Goal: Book appointment/travel/reservation

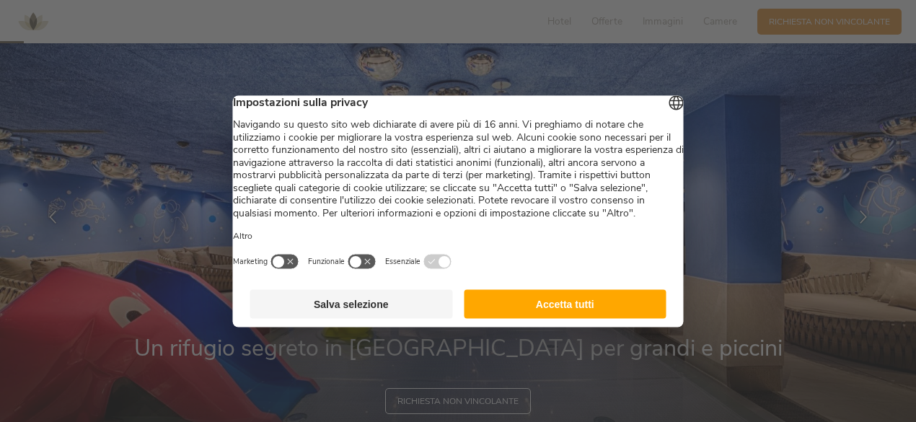
click at [561, 317] on button "Accetta tutti" at bounding box center [565, 303] width 203 height 29
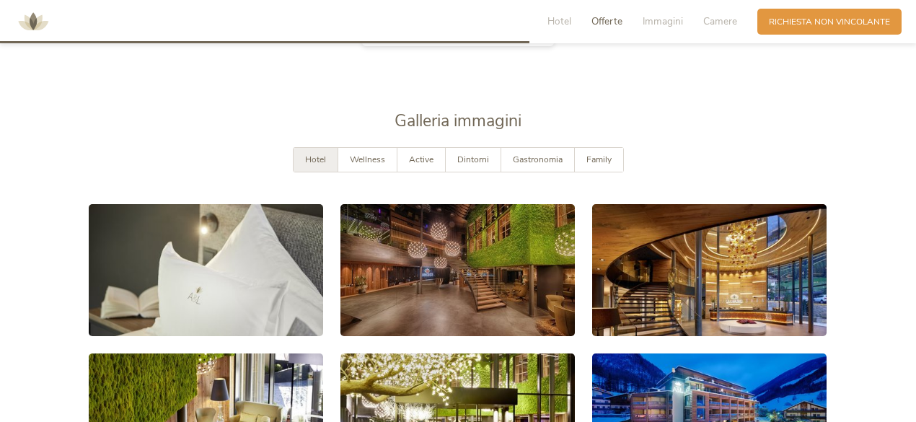
scroll to position [2092, 0]
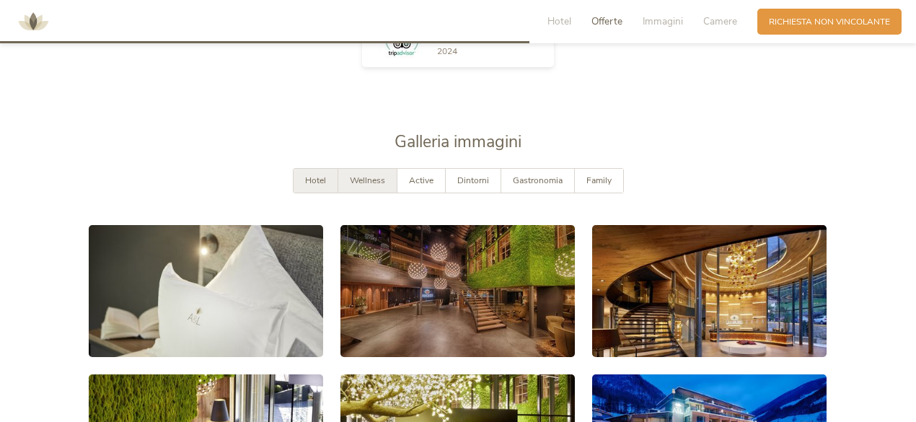
click at [366, 185] on div "Wellness" at bounding box center [367, 181] width 59 height 24
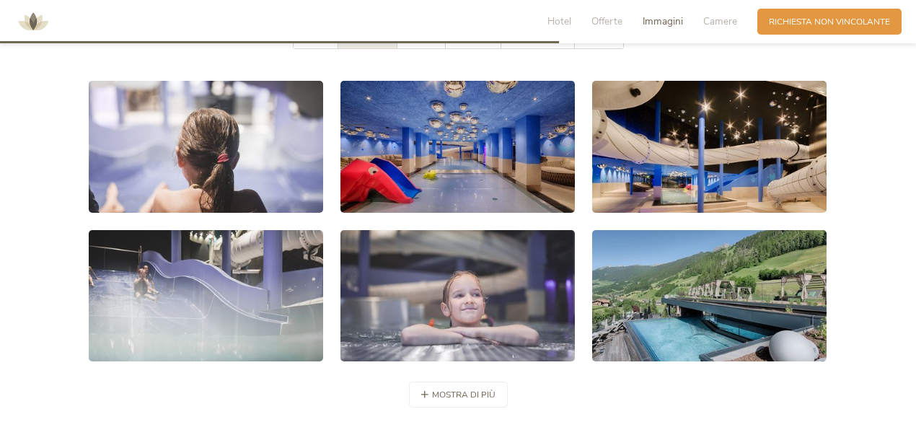
scroll to position [2164, 0]
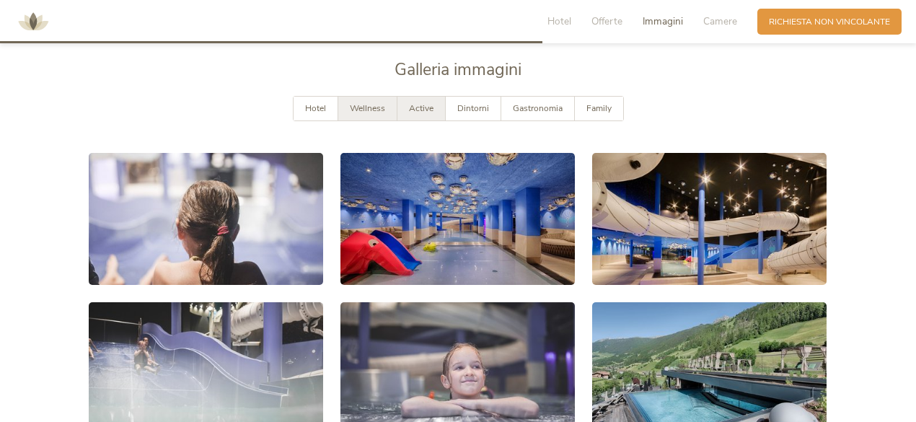
click at [420, 106] on span "Active" at bounding box center [421, 108] width 25 height 12
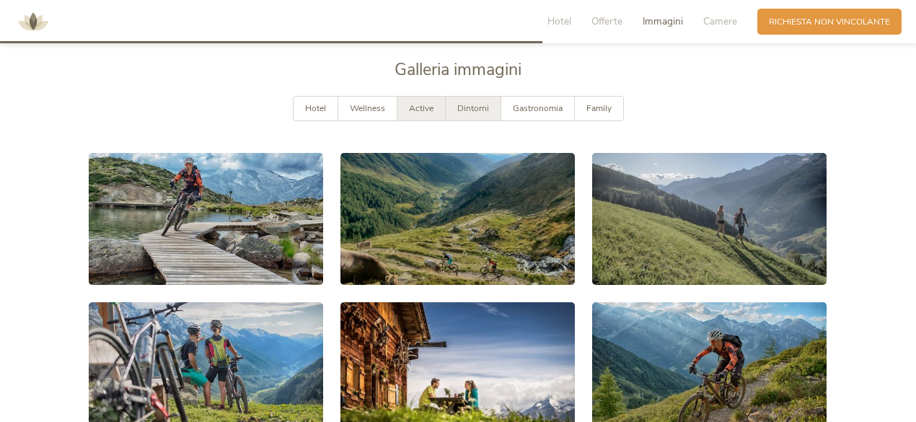
click at [469, 103] on span "Dintorni" at bounding box center [473, 108] width 32 height 12
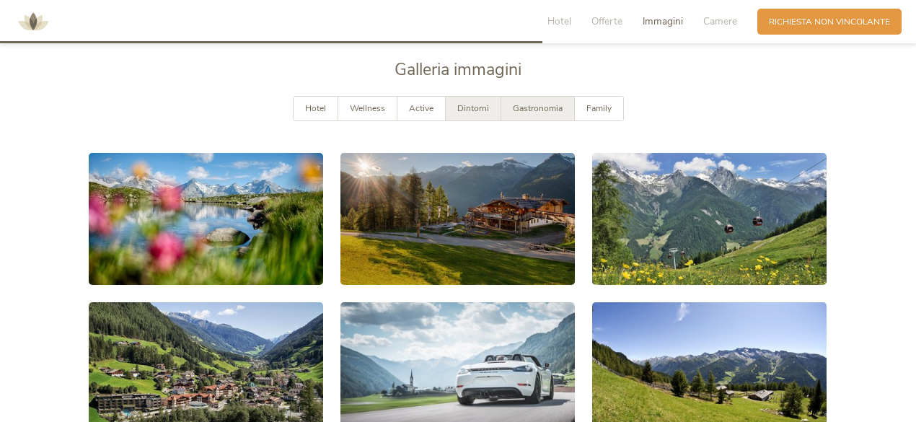
click at [534, 102] on span "Gastronomia" at bounding box center [538, 108] width 50 height 12
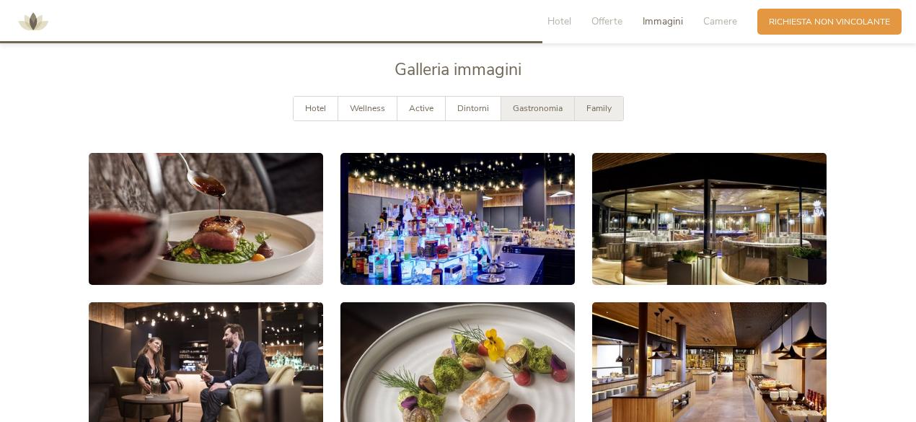
click at [588, 103] on span "Family" at bounding box center [598, 108] width 25 height 12
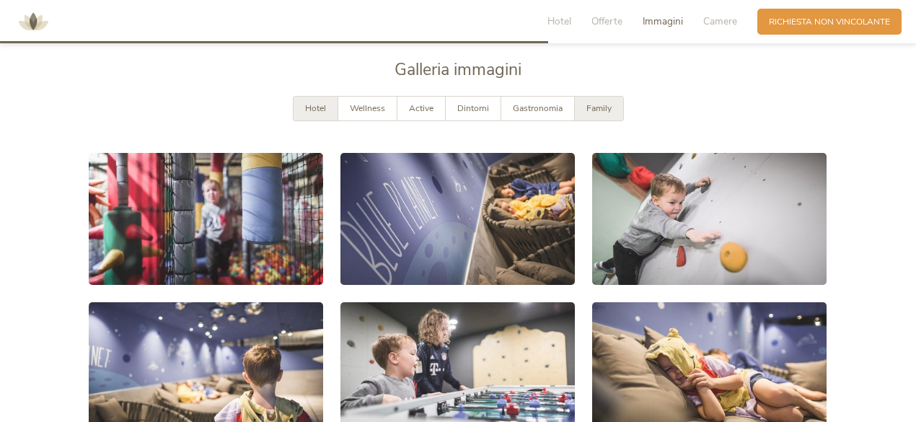
click at [323, 114] on div "Hotel" at bounding box center [316, 109] width 45 height 24
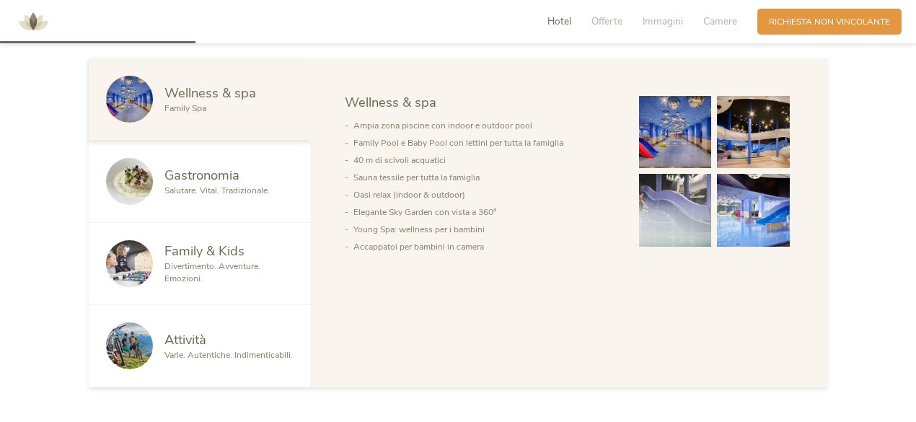
scroll to position [793, 0]
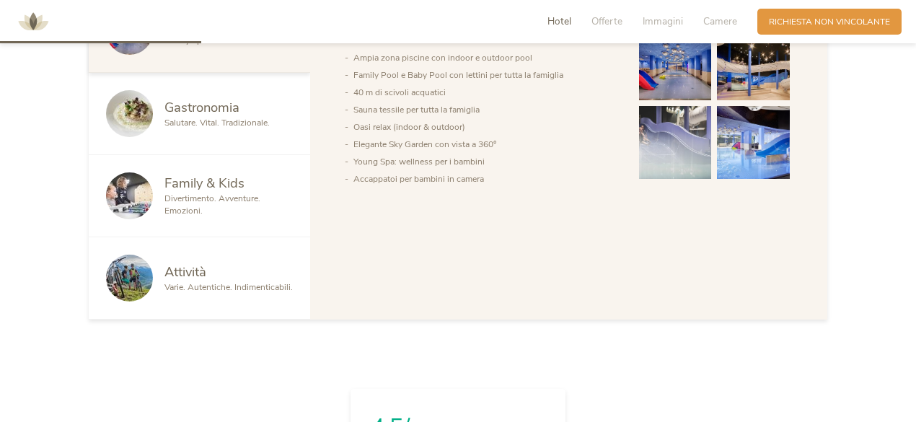
click at [221, 206] on div "Divertimento. Avventure. Emozioni." at bounding box center [228, 205] width 128 height 25
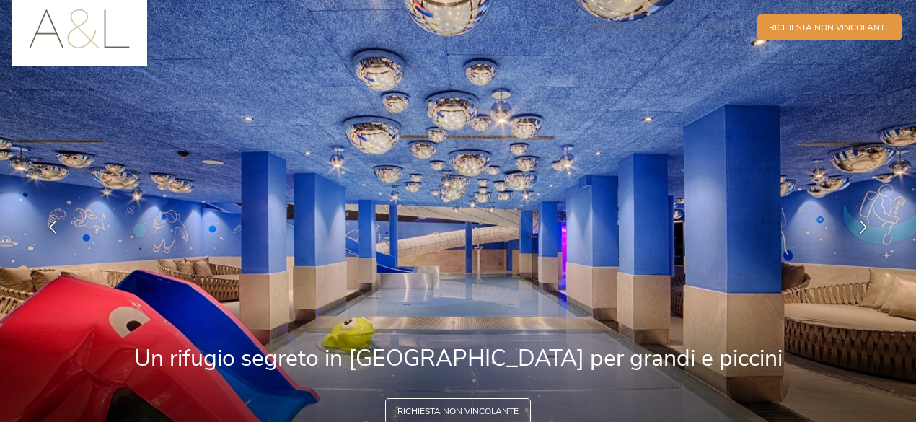
scroll to position [0, 0]
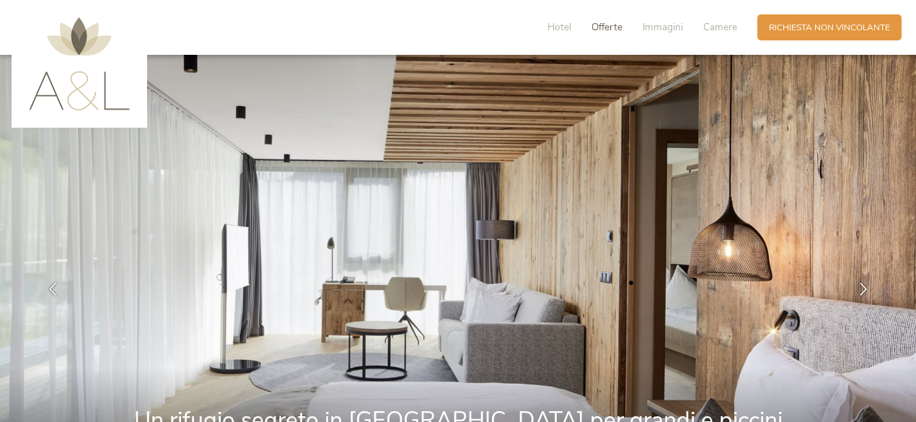
click at [599, 25] on span "Offerte" at bounding box center [606, 27] width 31 height 14
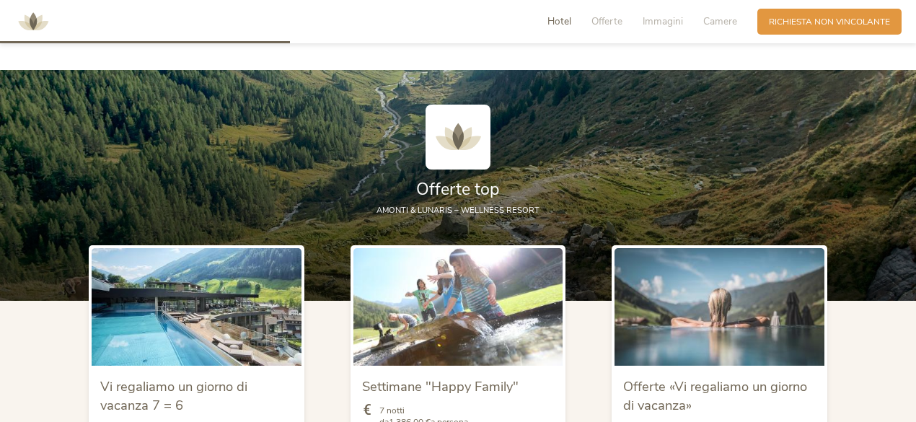
scroll to position [1277, 0]
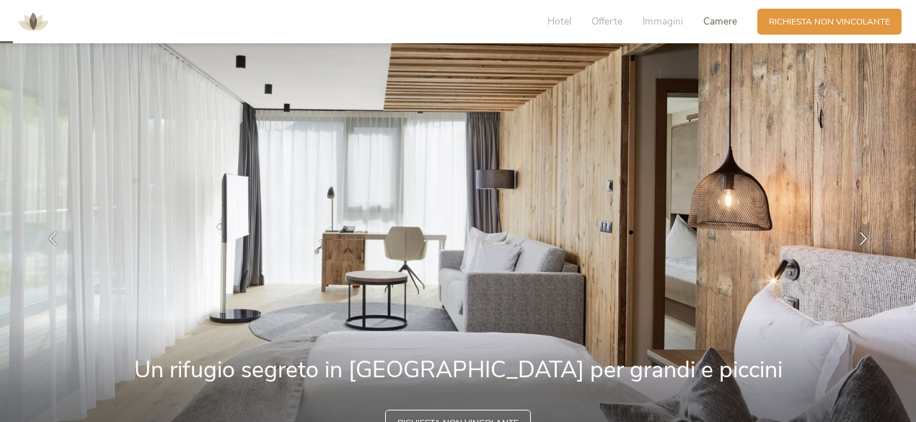
click at [733, 25] on span "Camere" at bounding box center [720, 21] width 34 height 14
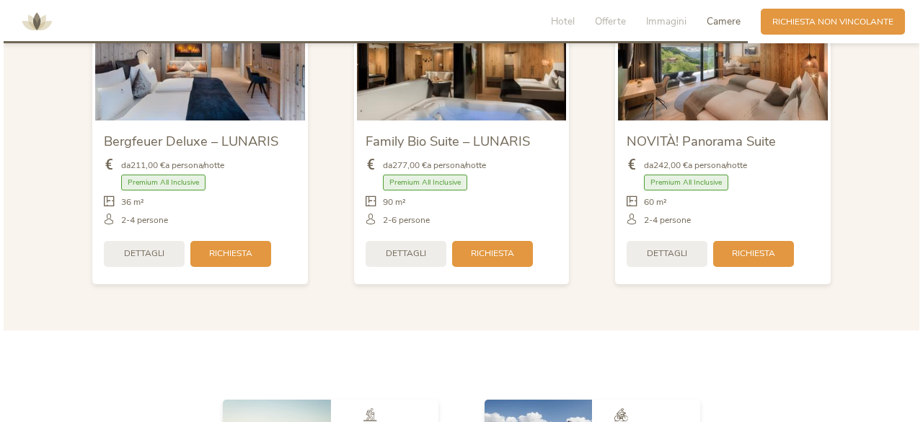
scroll to position [2867, 0]
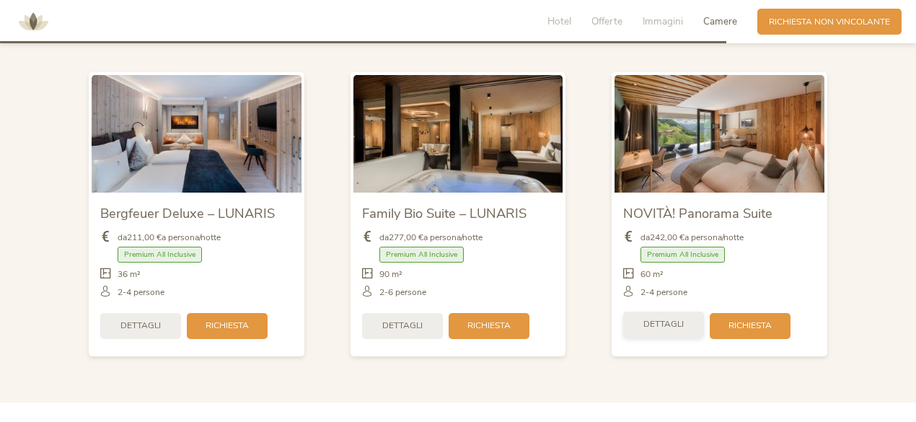
click at [671, 318] on span "Dettagli" at bounding box center [663, 324] width 40 height 12
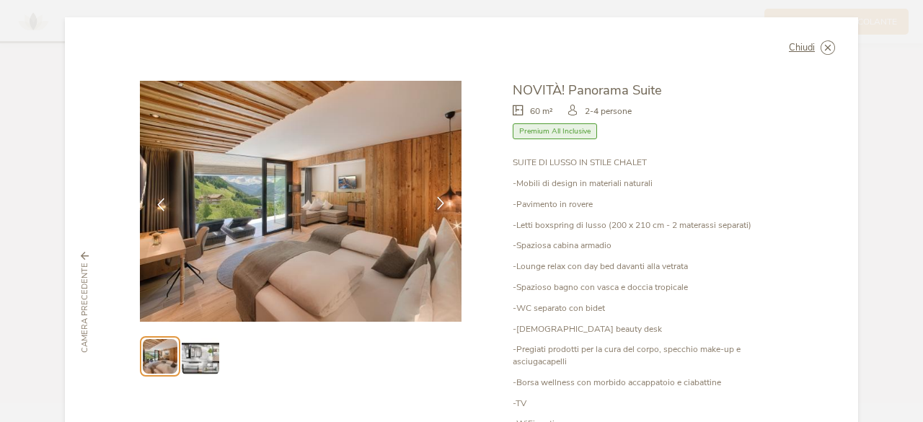
click at [439, 201] on icon at bounding box center [440, 203] width 13 height 13
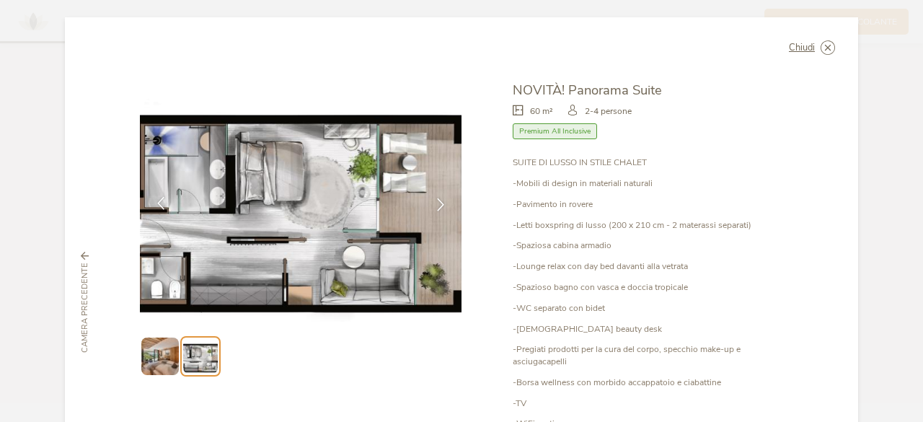
click at [162, 206] on icon at bounding box center [160, 203] width 13 height 13
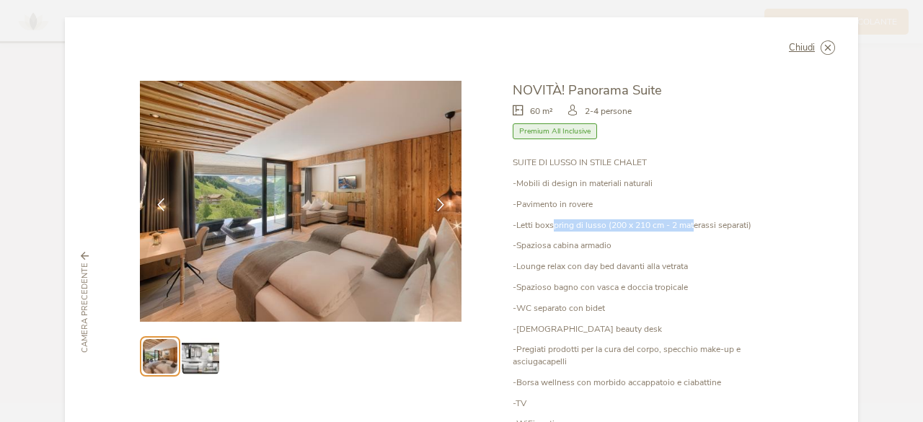
drag, startPoint x: 570, startPoint y: 226, endPoint x: 692, endPoint y: 226, distance: 121.9
click at [692, 226] on p "-Letti boxspring di lusso (200 x 210 cm - 2 materassi separati)" at bounding box center [648, 225] width 270 height 12
click at [692, 236] on div "SUITE DI LUSSO IN STILE CHALET -Mobili di design in materiali naturali -Pavimen…" at bounding box center [648, 325] width 270 height 336
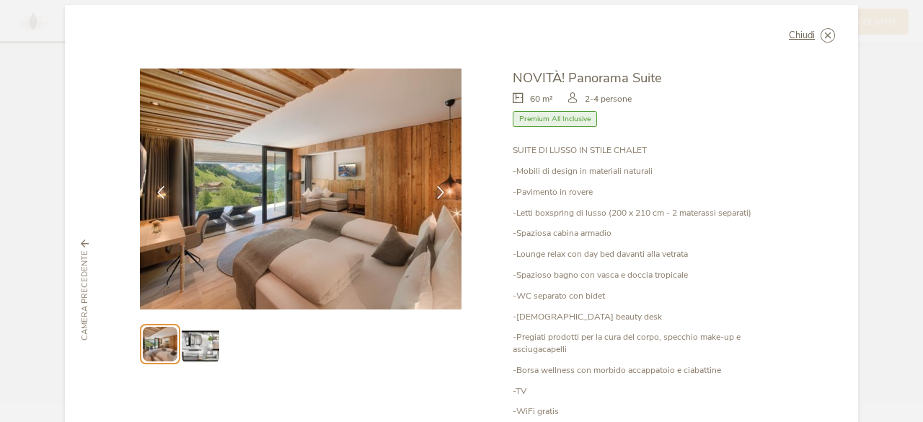
scroll to position [0, 0]
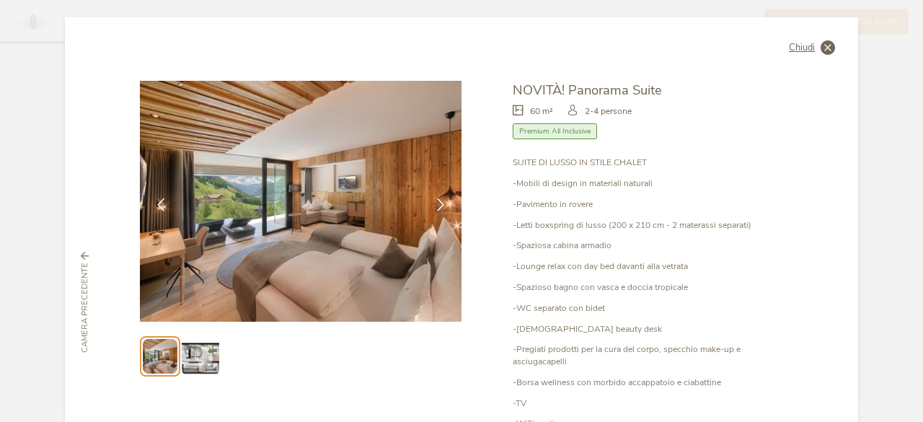
click at [801, 50] on span "Chiudi" at bounding box center [802, 47] width 26 height 9
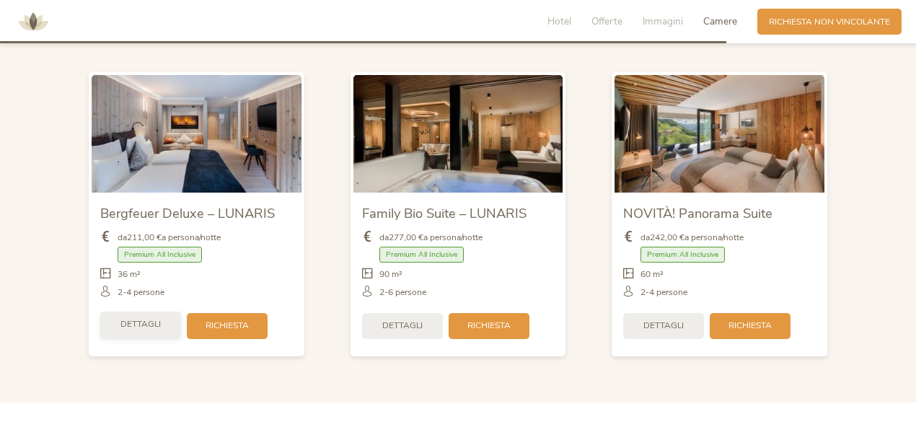
click at [138, 322] on span "Dettagli" at bounding box center [140, 324] width 40 height 12
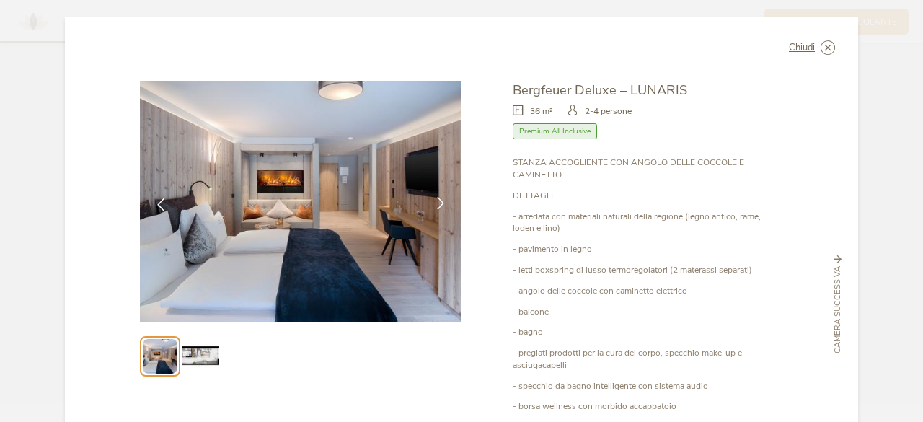
click at [441, 201] on icon at bounding box center [440, 203] width 13 height 13
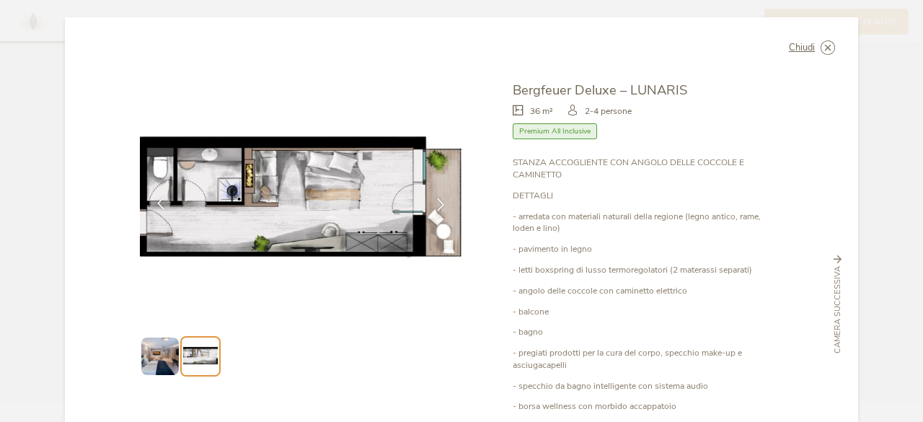
click at [155, 207] on icon at bounding box center [160, 203] width 13 height 13
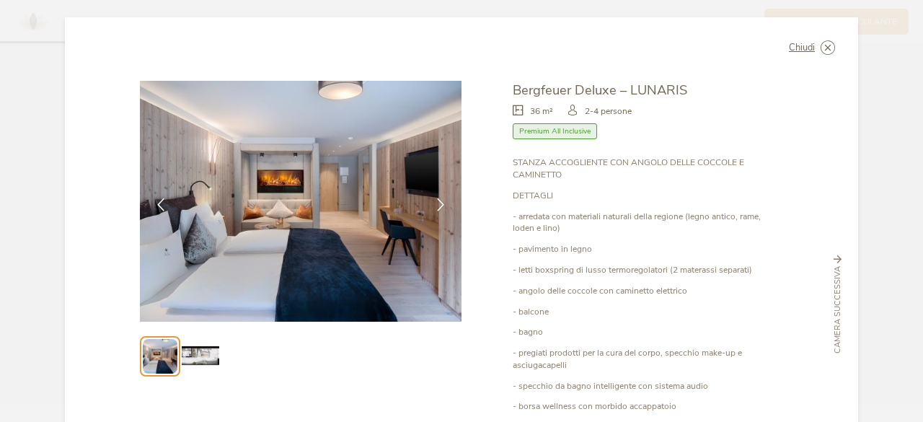
scroll to position [72, 0]
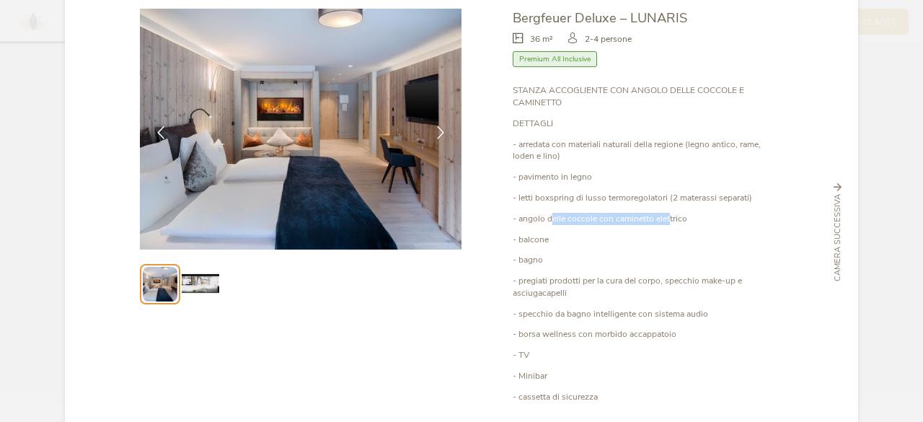
drag, startPoint x: 548, startPoint y: 216, endPoint x: 666, endPoint y: 220, distance: 118.3
click at [666, 220] on p "- angolo delle coccole con caminetto elettrico" at bounding box center [648, 219] width 270 height 12
drag, startPoint x: 527, startPoint y: 243, endPoint x: 542, endPoint y: 244, distance: 15.2
click at [542, 244] on p "- balcone" at bounding box center [648, 240] width 270 height 12
drag, startPoint x: 532, startPoint y: 262, endPoint x: 558, endPoint y: 282, distance: 32.9
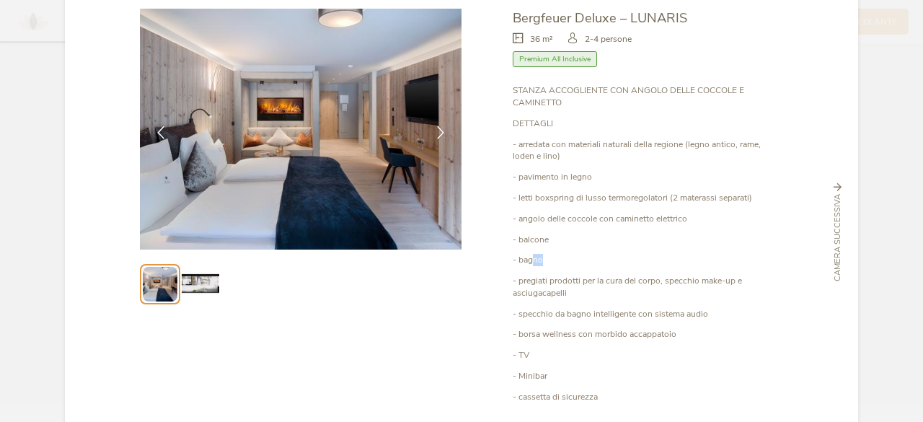
click at [555, 263] on p "- bagno" at bounding box center [648, 260] width 270 height 12
drag, startPoint x: 559, startPoint y: 287, endPoint x: 656, endPoint y: 285, distance: 97.4
click at [656, 285] on p "- pregiati prodotti per la cura del corpo, specchio make-up e asciugacapelli" at bounding box center [648, 287] width 270 height 25
click at [638, 287] on p "- pregiati prodotti per la cura del corpo, specchio make-up e asciugacapelli" at bounding box center [648, 287] width 270 height 25
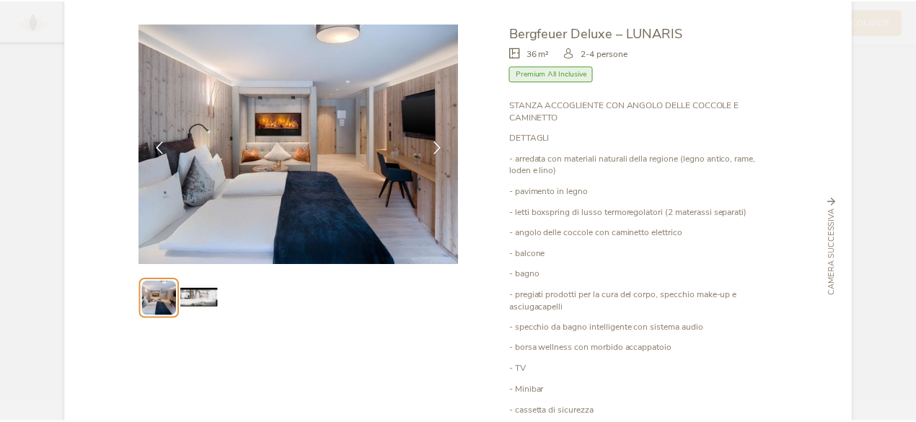
scroll to position [0, 0]
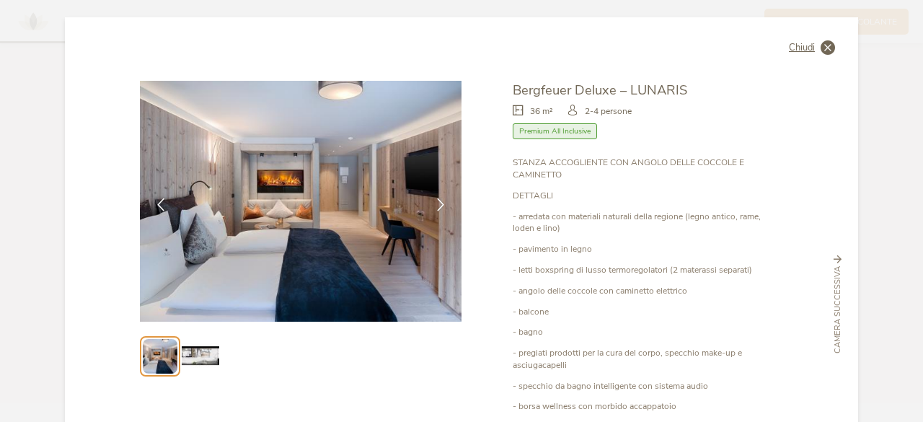
click at [813, 50] on div "Chiudi" at bounding box center [812, 47] width 46 height 14
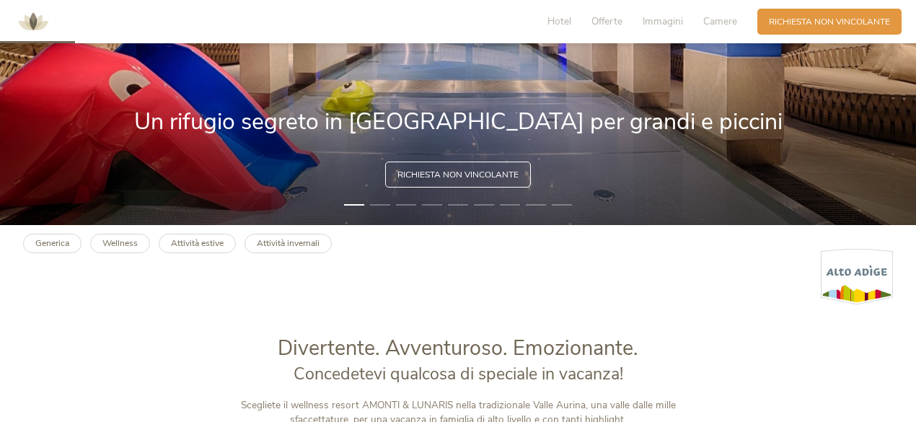
scroll to position [226, 0]
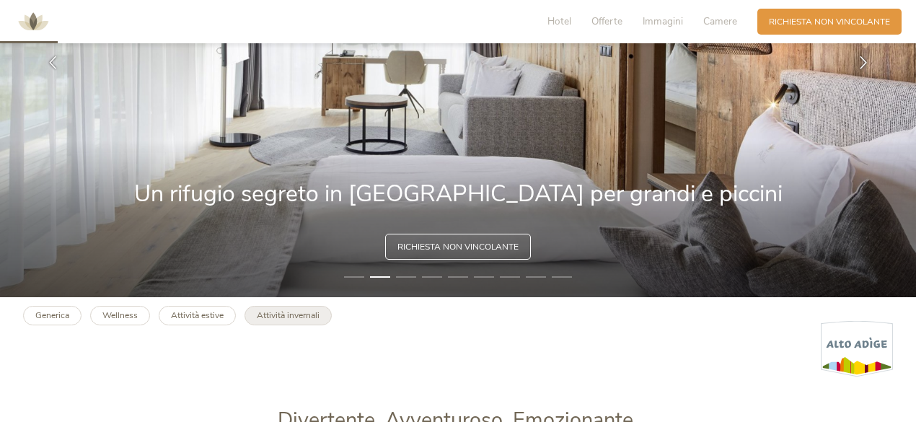
click at [288, 320] on b "Attività invernali" at bounding box center [288, 315] width 63 height 12
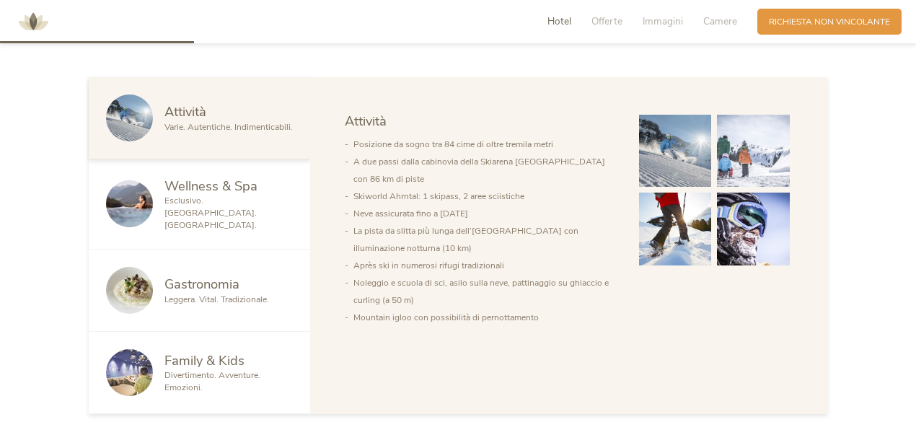
scroll to position [721, 0]
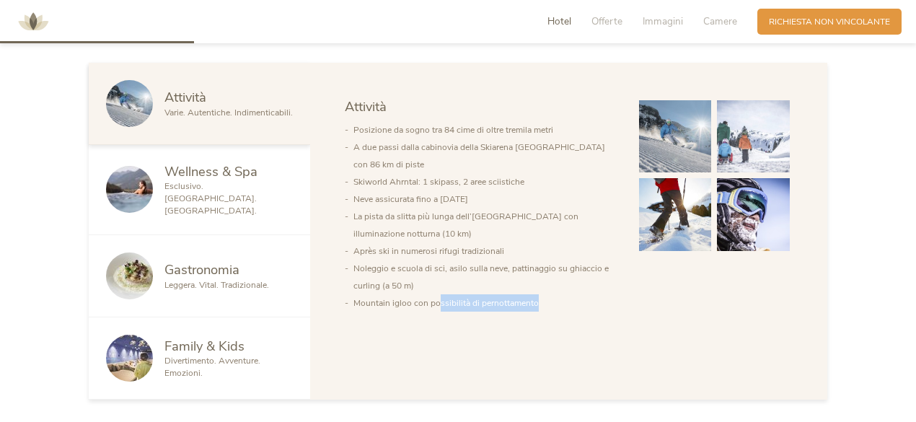
drag, startPoint x: 437, startPoint y: 307, endPoint x: 578, endPoint y: 316, distance: 141.7
click at [537, 310] on li "Mountain igloo con possibilità di pernottamento" at bounding box center [484, 302] width 263 height 17
click at [586, 318] on div "Attività Wellness & Spa Gastronomia Family & Kids Attività Posizione da sogno t…" at bounding box center [568, 231] width 517 height 337
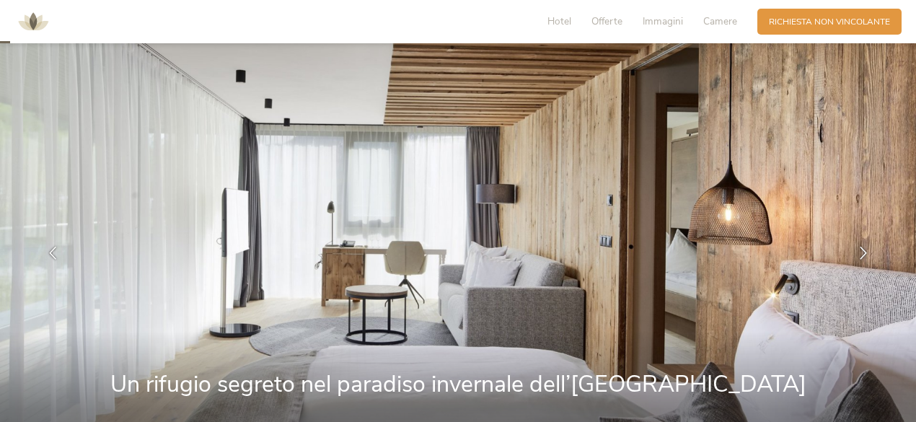
scroll to position [0, 0]
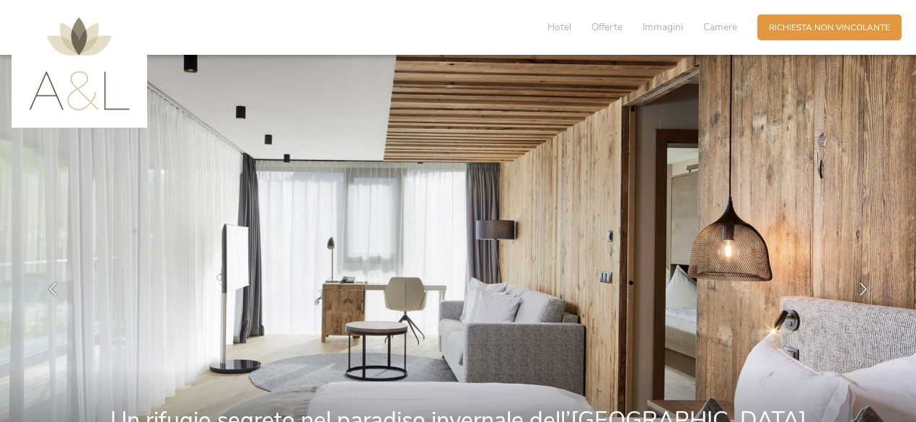
click at [724, 35] on div "Hotel Offerte Immagini Camere" at bounding box center [645, 27] width 224 height 26
click at [609, 26] on span "Offerte" at bounding box center [606, 27] width 31 height 14
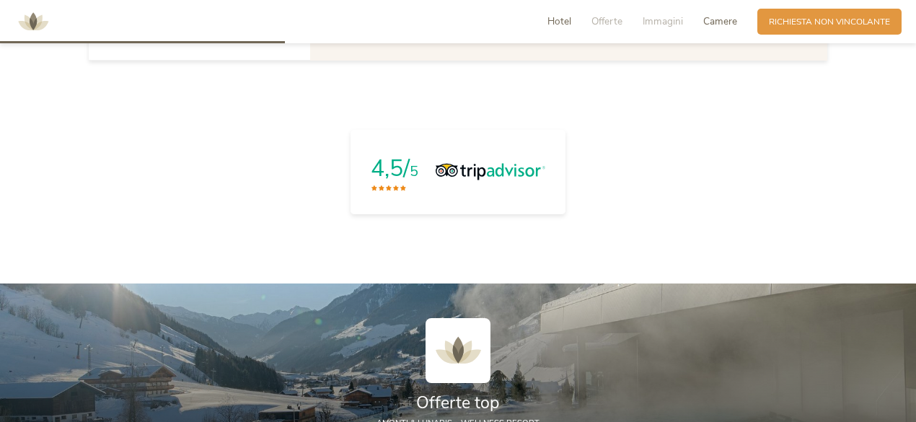
click at [715, 17] on span "Camere" at bounding box center [720, 21] width 34 height 14
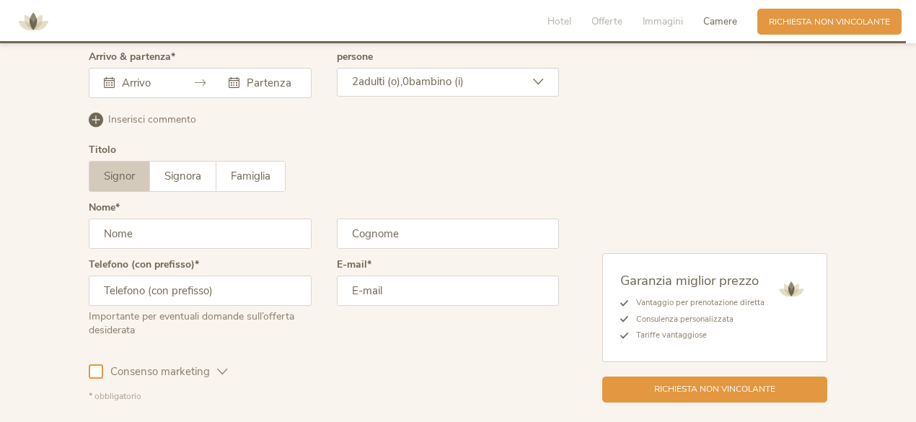
scroll to position [3406, 0]
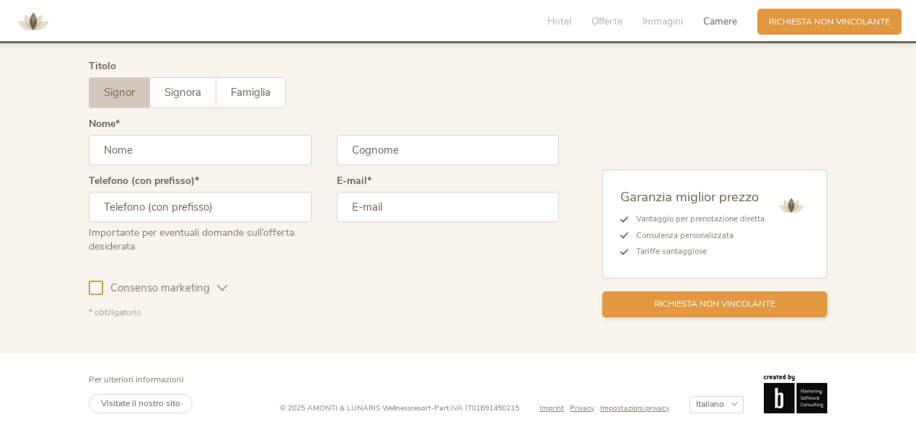
click at [647, 291] on div "Richiesta non vincolante" at bounding box center [714, 304] width 225 height 26
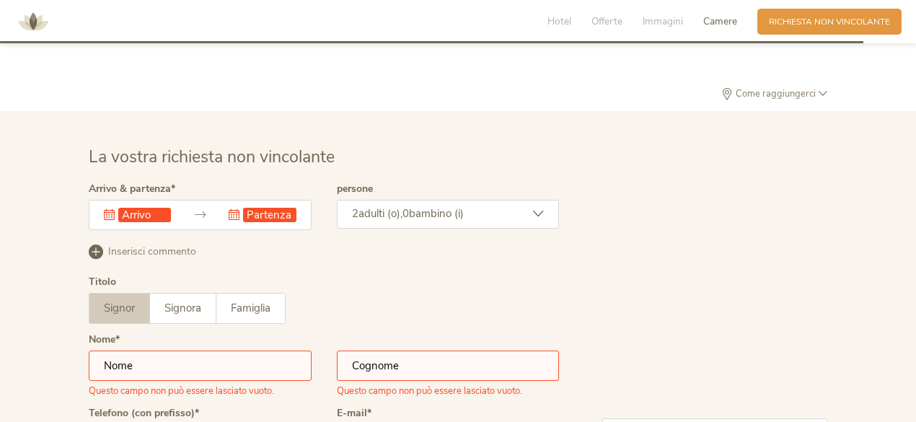
scroll to position [3171, 0]
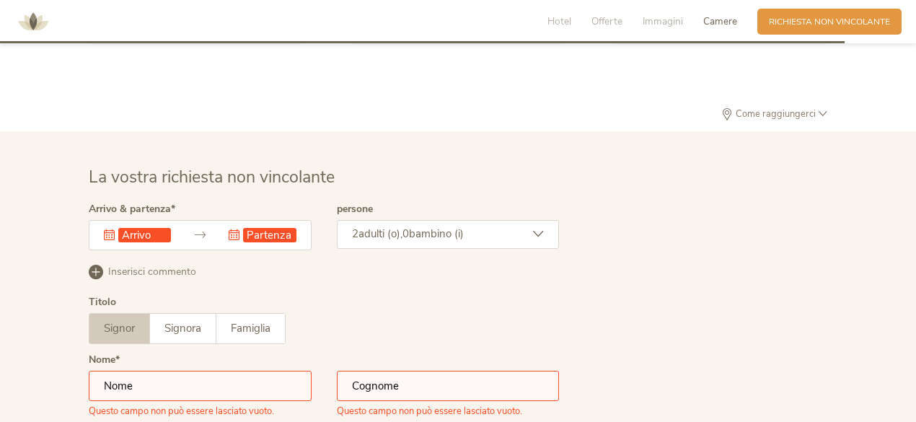
click at [138, 228] on input "text" at bounding box center [144, 235] width 53 height 14
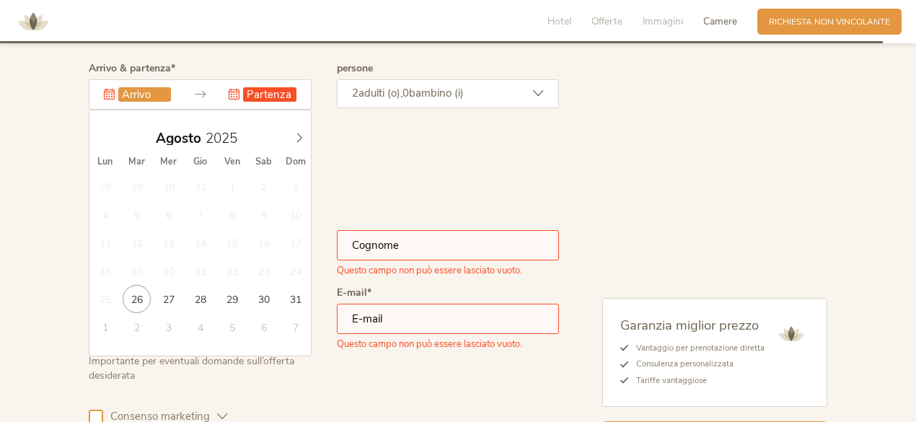
scroll to position [3315, 0]
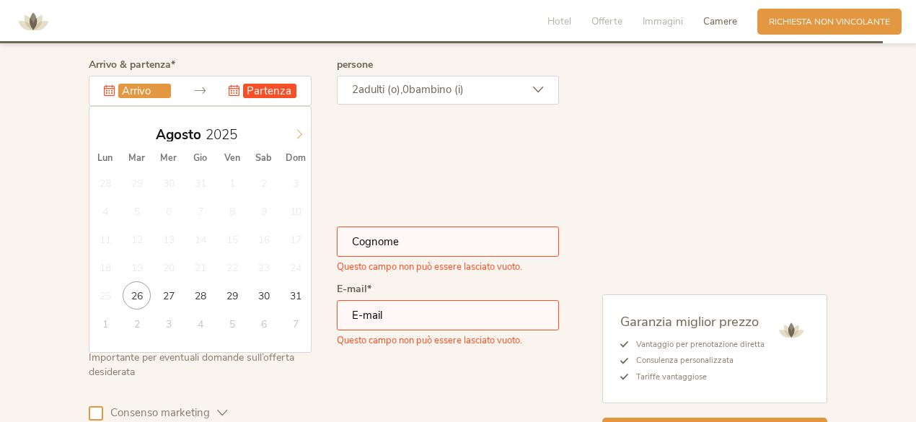
click at [296, 129] on icon at bounding box center [299, 134] width 10 height 10
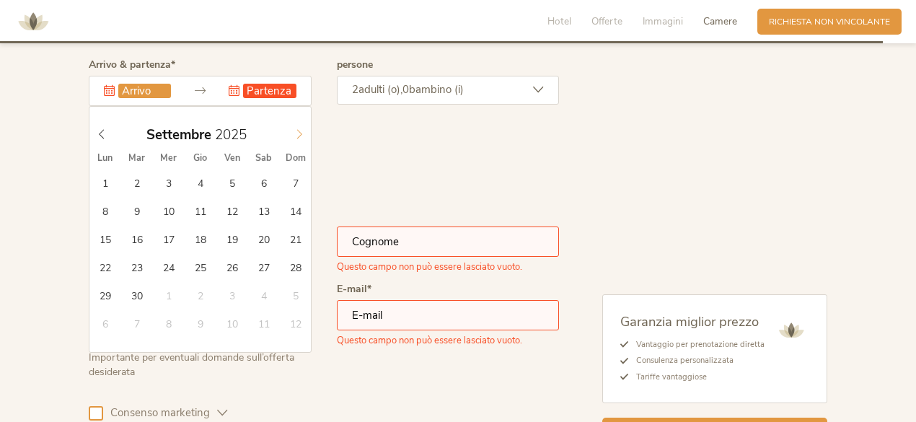
click at [303, 129] on icon at bounding box center [299, 134] width 10 height 10
type input "24.10.2025"
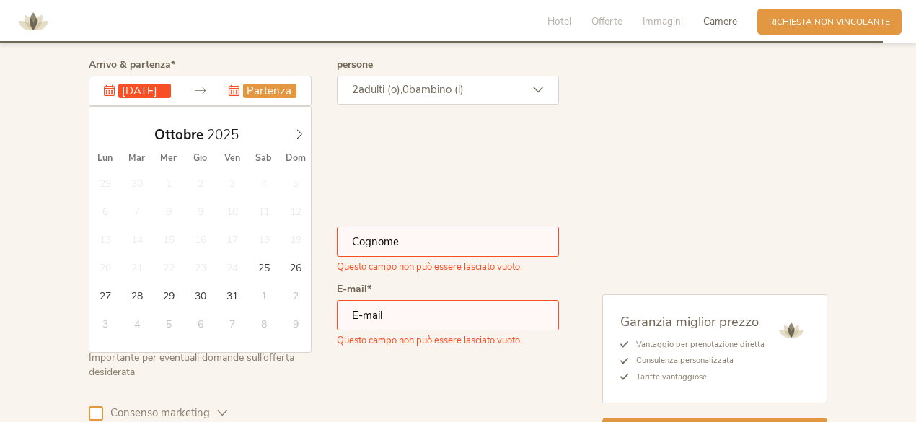
click at [275, 84] on input "text" at bounding box center [269, 91] width 53 height 14
type input "26.10.2025"
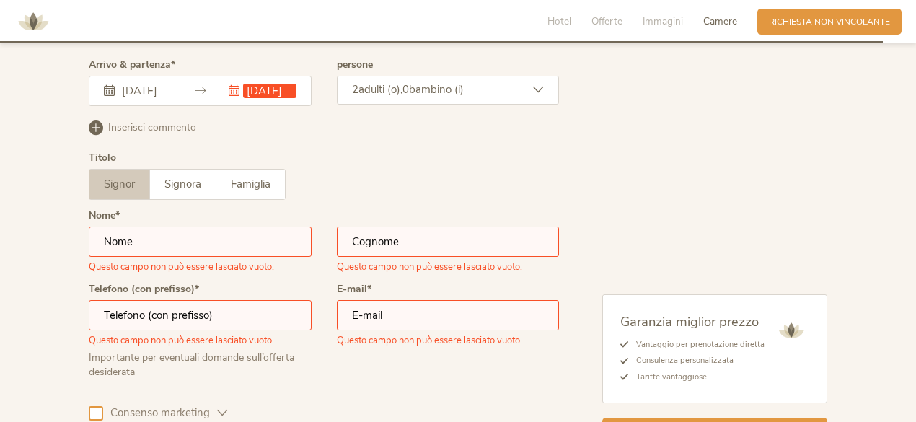
click at [446, 82] on span "bambino (i)" at bounding box center [436, 89] width 55 height 14
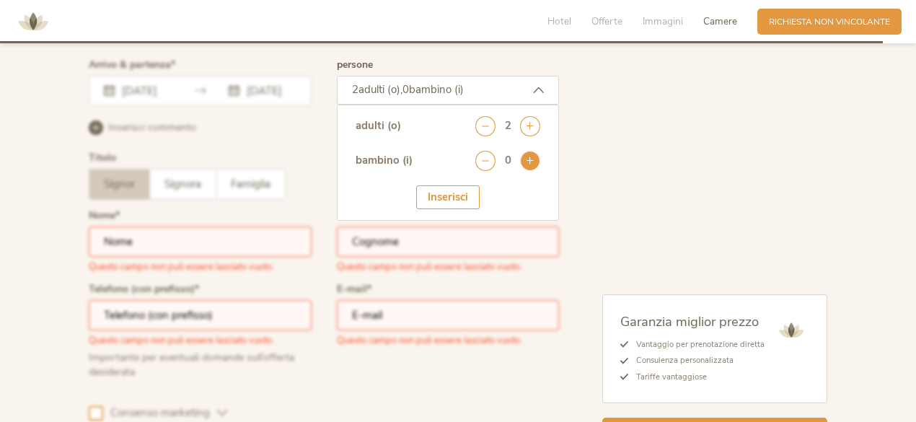
click at [529, 151] on icon at bounding box center [530, 161] width 20 height 20
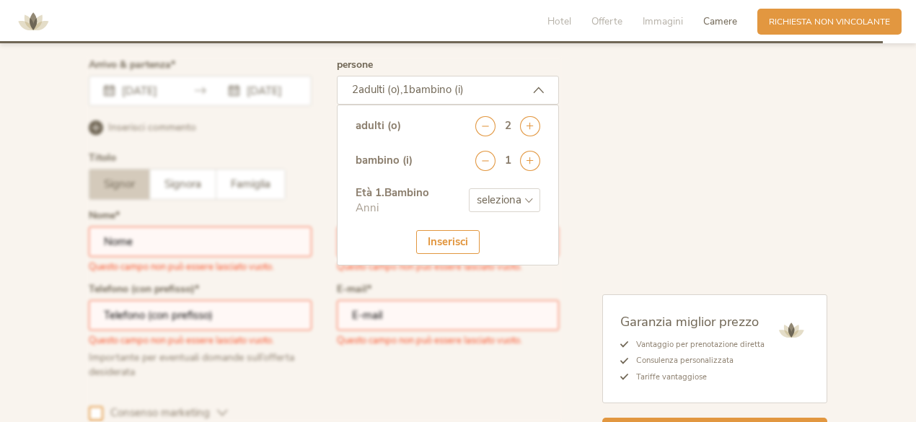
click at [492, 188] on select "seleziona 0 1 2 3 4 5 6 7 8 9 10 11 12 13 14 15 16 17" at bounding box center [504, 200] width 71 height 24
select select "2"
click at [469, 188] on select "seleziona 0 1 2 3 4 5 6 7 8 9 10 11 12 13 14 15 16 17" at bounding box center [504, 200] width 71 height 24
click at [453, 230] on div "Inserisci" at bounding box center [447, 242] width 63 height 24
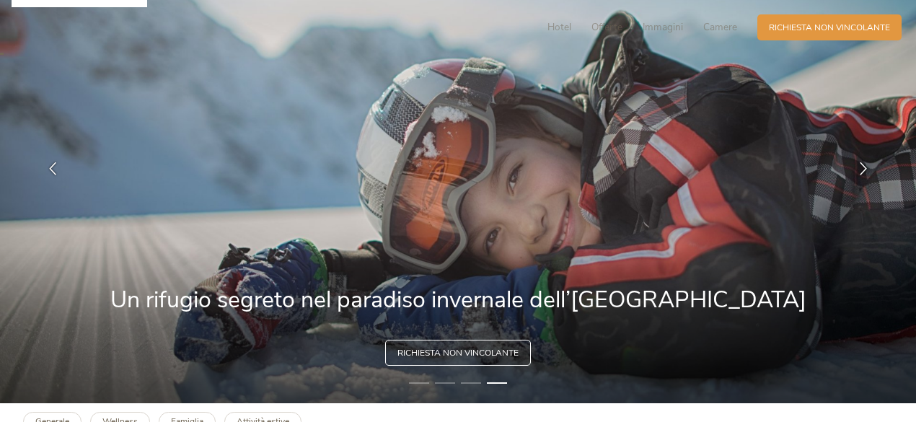
scroll to position [0, 0]
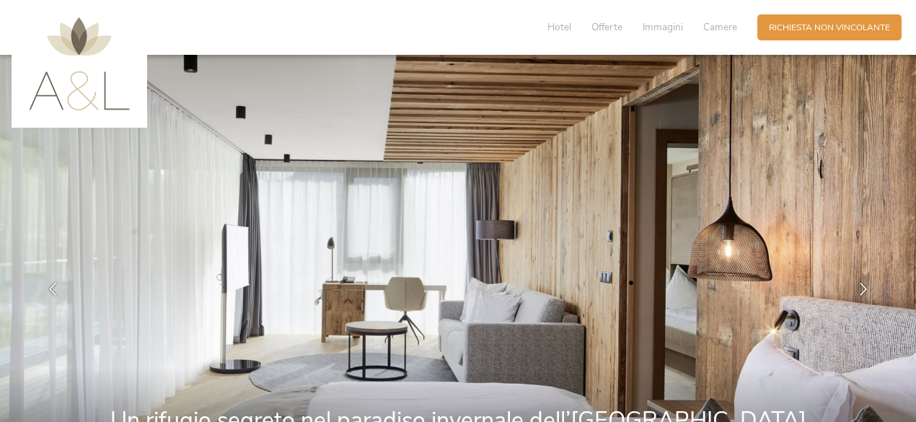
click at [558, 19] on div "Hotel Offerte Immagini Camere" at bounding box center [645, 27] width 224 height 26
click at [558, 28] on span "Hotel" at bounding box center [559, 27] width 24 height 14
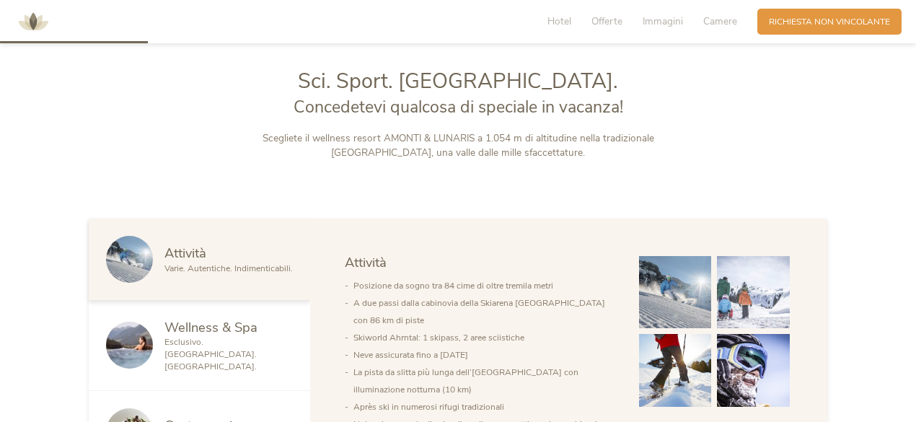
scroll to position [575, 0]
